Goal: Task Accomplishment & Management: Use online tool/utility

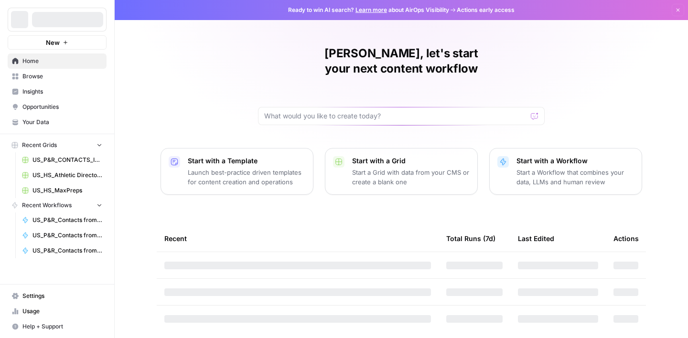
click at [35, 75] on span "Browse" at bounding box center [62, 76] width 80 height 9
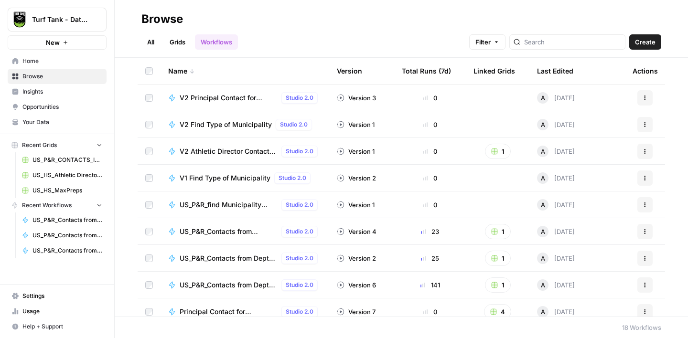
click at [653, 44] on span "Create" at bounding box center [645, 42] width 21 height 10
